Goal: Register for event/course

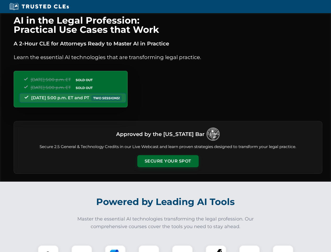
click at [168, 161] on button "Secure Your Spot" at bounding box center [167, 161] width 61 height 12
click at [48, 248] on img at bounding box center [48, 255] width 15 height 15
